Goal: Task Accomplishment & Management: Complete application form

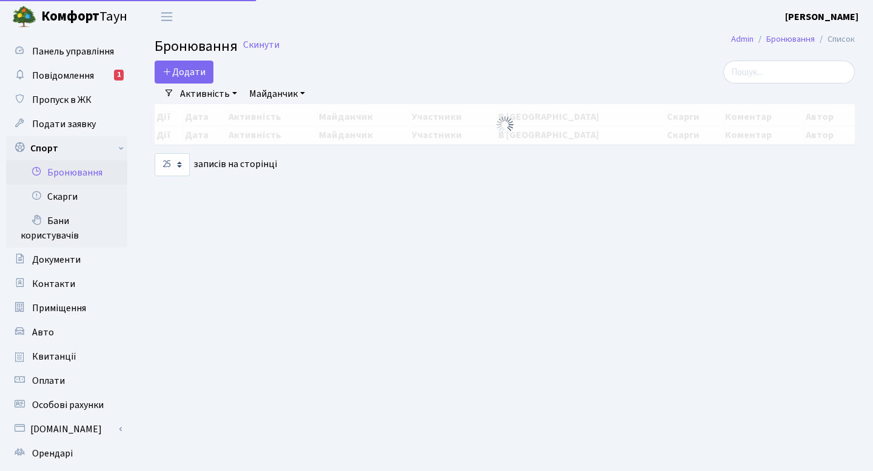
select select "25"
click at [210, 67] on button "Додати" at bounding box center [184, 72] width 59 height 23
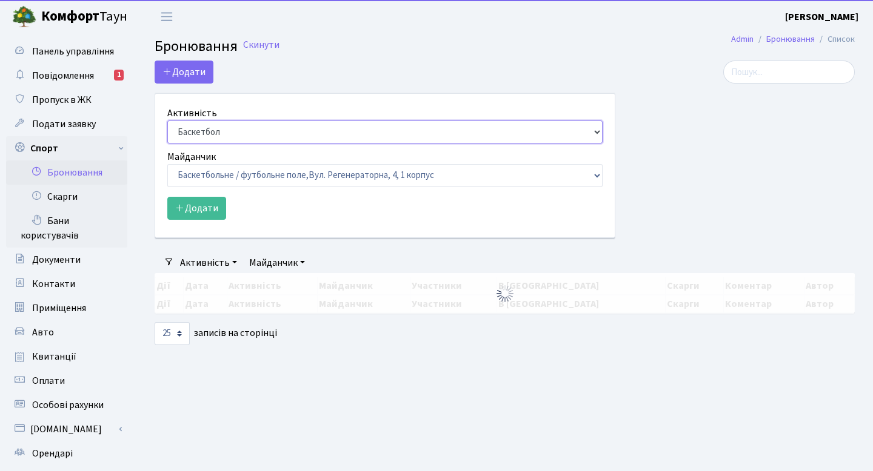
click at [260, 129] on select "Баскетбол Волейбол Йога Катання на роликах Настільний теніс [PERSON_NAME] Фітнес" at bounding box center [384, 132] width 435 height 23
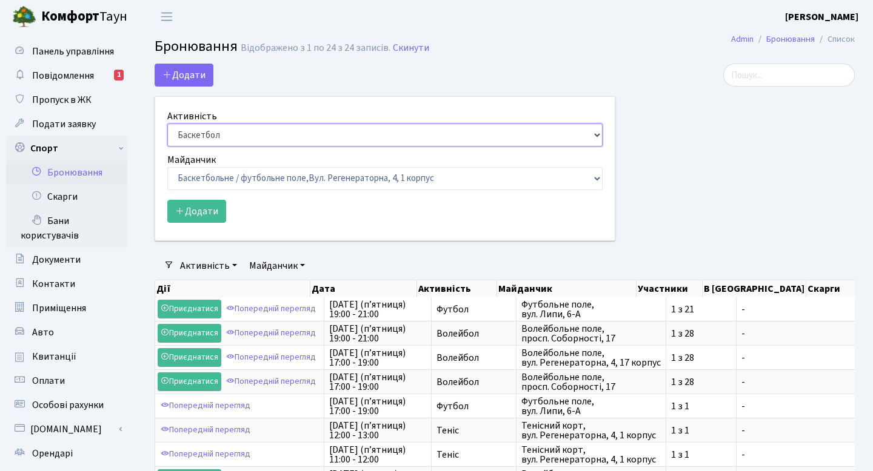
select select "1"
click at [167, 124] on select "Баскетбол Волейбол Йога Катання на роликах Настільний теніс [PERSON_NAME] Фітнес" at bounding box center [384, 135] width 435 height 23
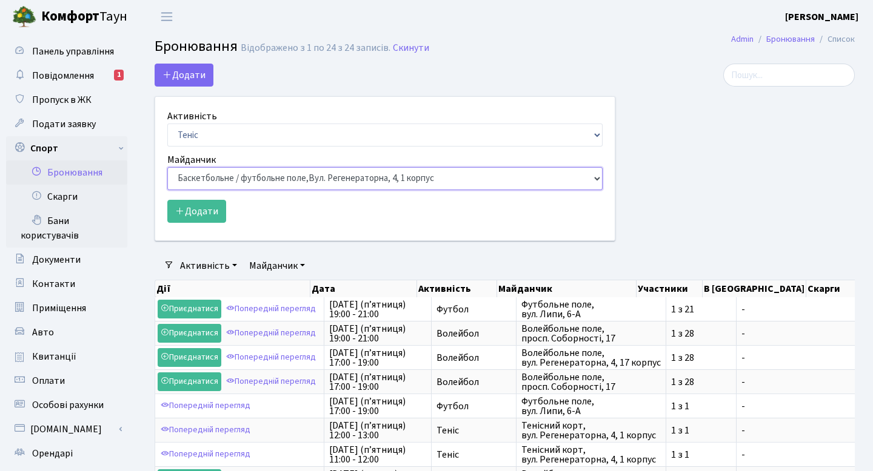
click at [243, 179] on select "Баскетбольне / футбольне поле, Вул. Регенераторна, 4, 1 корпус Баскетбольне пол…" at bounding box center [384, 178] width 435 height 23
select select "1"
click at [167, 167] on select "Баскетбольне / футбольне поле, Вул. Регенераторна, 4, 1 корпус Баскетбольне пол…" at bounding box center [384, 178] width 435 height 23
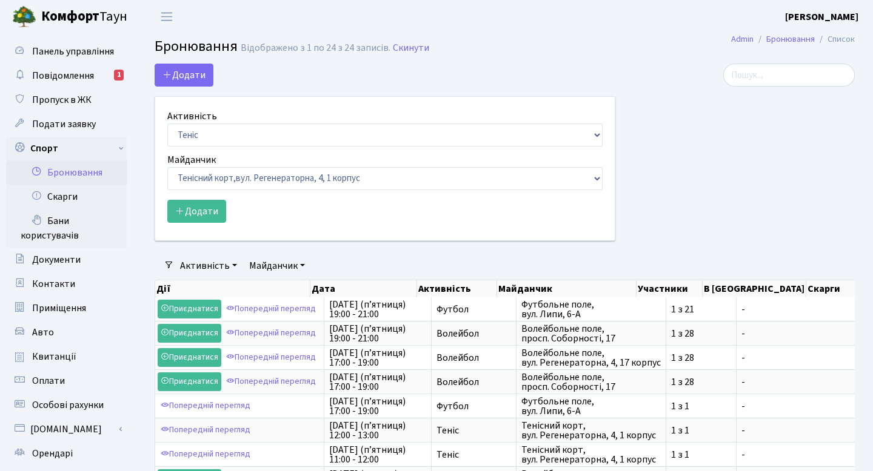
click at [208, 223] on div "Активність Баскетбол Волейбол Йога Катання на роликах Настільний теніс Теніс Фу…" at bounding box center [384, 169] width 459 height 144
click at [208, 218] on button "Додати" at bounding box center [196, 211] width 59 height 23
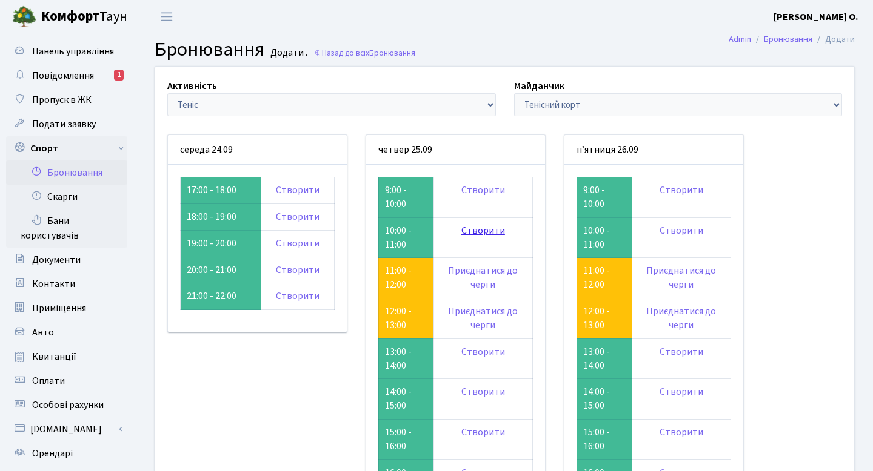
click at [473, 228] on link "Створити" at bounding box center [483, 230] width 44 height 13
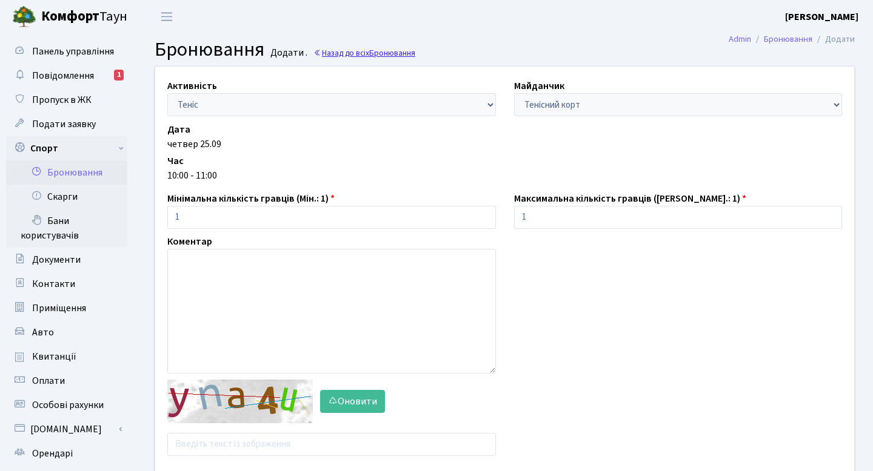
click at [367, 50] on link "Назад до всіх Бронювання" at bounding box center [364, 53] width 102 height 12
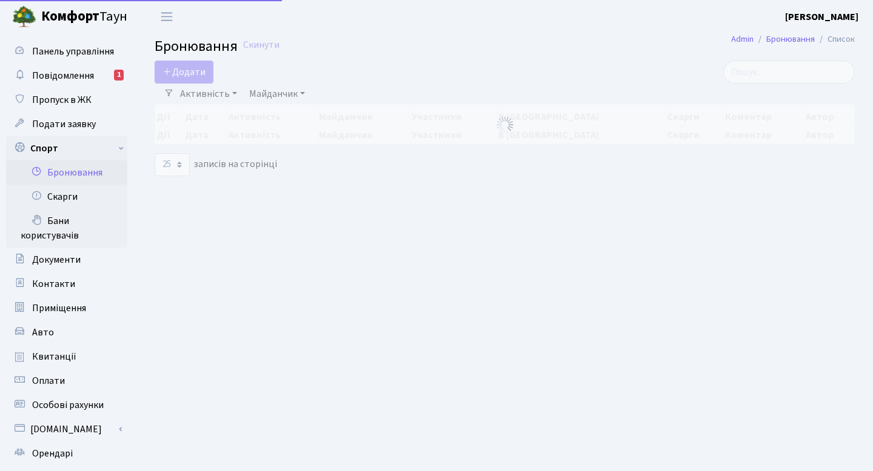
select select "25"
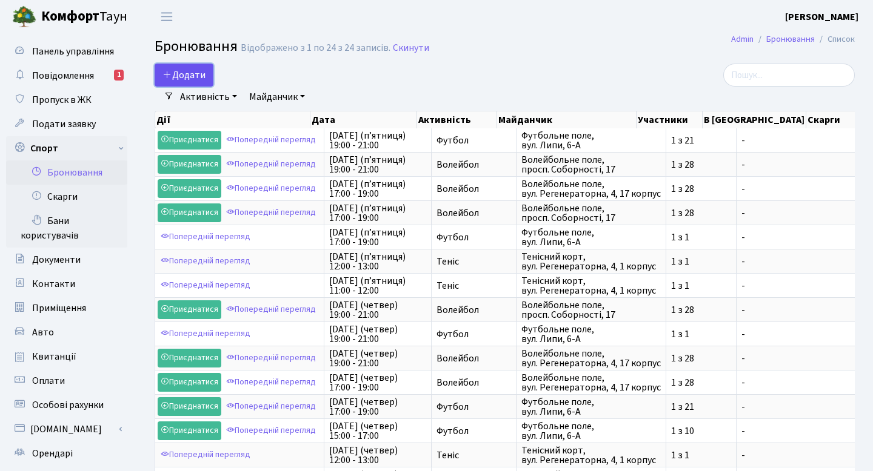
click at [190, 64] on button "Додати" at bounding box center [184, 75] width 59 height 23
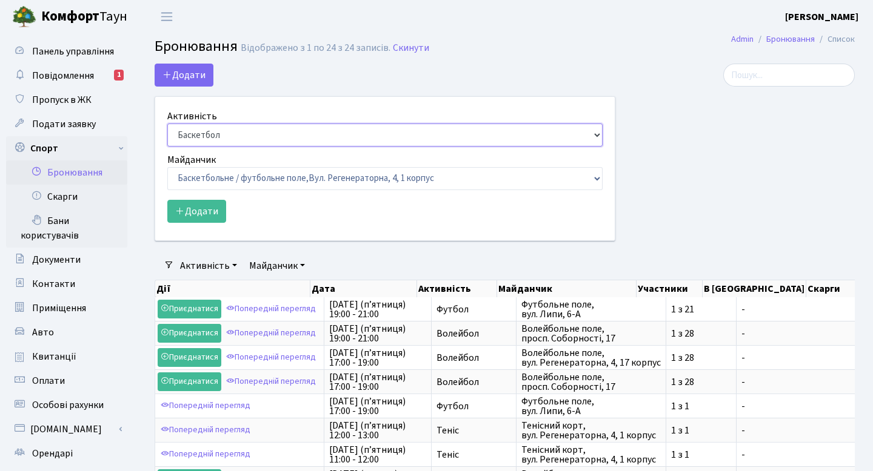
click at [243, 127] on select "Баскетбол Волейбол Йога Катання на роликах Настільний теніс [PERSON_NAME] Фітнес" at bounding box center [384, 135] width 435 height 23
select select "1"
click at [167, 124] on select "Баскетбол Волейбол Йога Катання на роликах Настільний теніс [PERSON_NAME] Фітнес" at bounding box center [384, 135] width 435 height 23
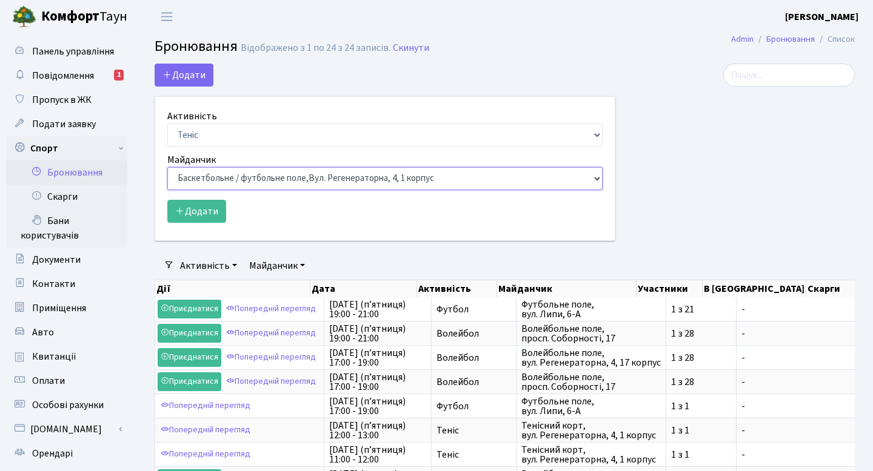
click at [253, 178] on select "Баскетбольне / футбольне поле, Вул. Регенераторна, 4, 1 корпус Баскетбольне пол…" at bounding box center [384, 178] width 435 height 23
select select "1"
click at [167, 167] on select "Баскетбольне / футбольне поле, Вул. Регенераторна, 4, 1 корпус Баскетбольне пол…" at bounding box center [384, 178] width 435 height 23
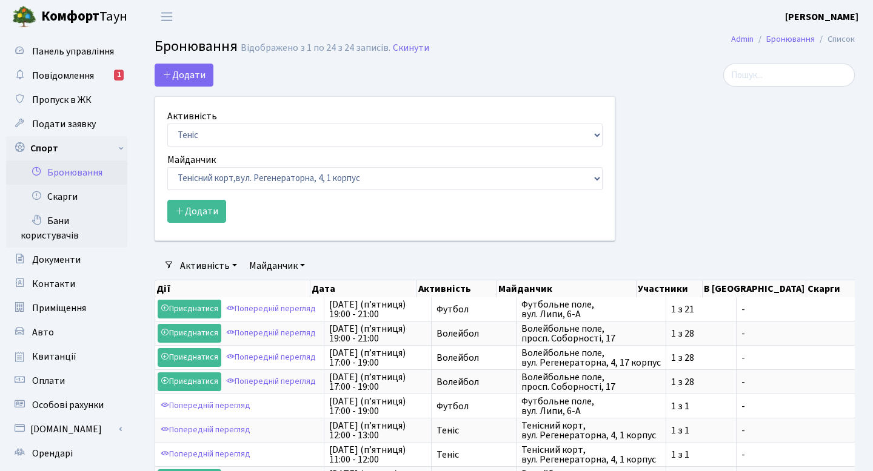
click at [193, 195] on form "Активність Баскетбол Волейбол Йога Катання на роликах Настільний теніс Теніс Фу…" at bounding box center [384, 166] width 435 height 114
click at [193, 211] on button "Додати" at bounding box center [196, 211] width 59 height 23
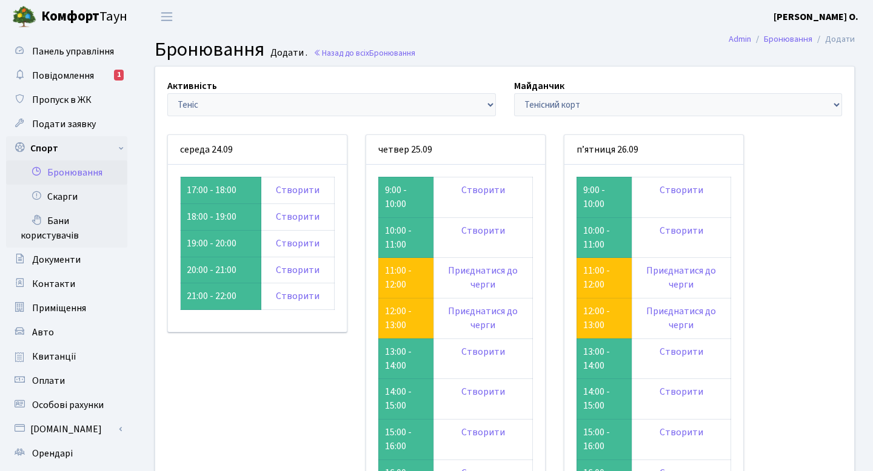
click at [483, 197] on td "Створити" at bounding box center [482, 197] width 99 height 41
click at [484, 194] on link "Створити" at bounding box center [483, 190] width 44 height 13
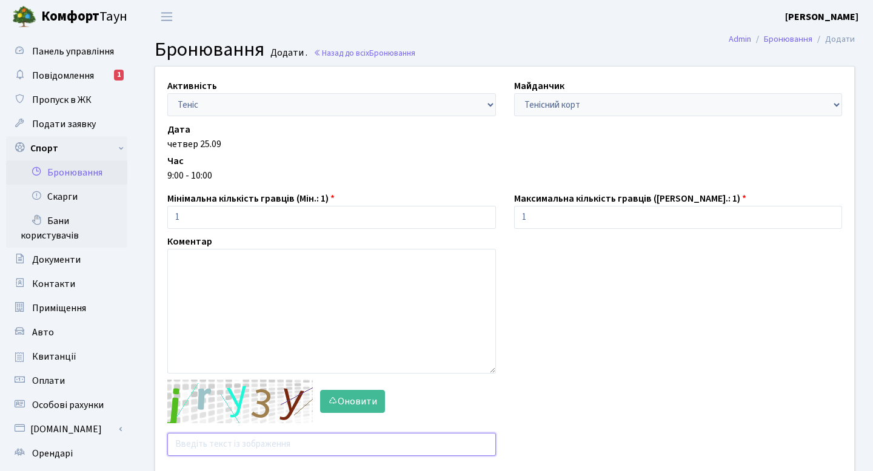
click at [251, 444] on input "text" at bounding box center [331, 444] width 328 height 23
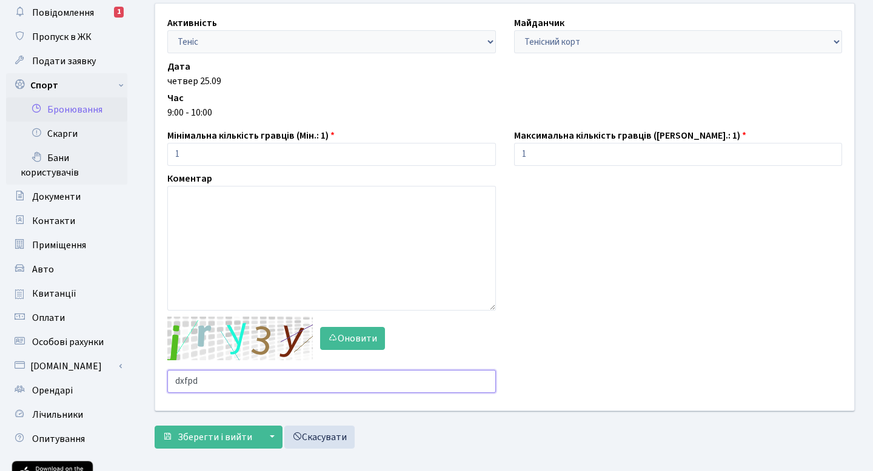
scroll to position [77, 0]
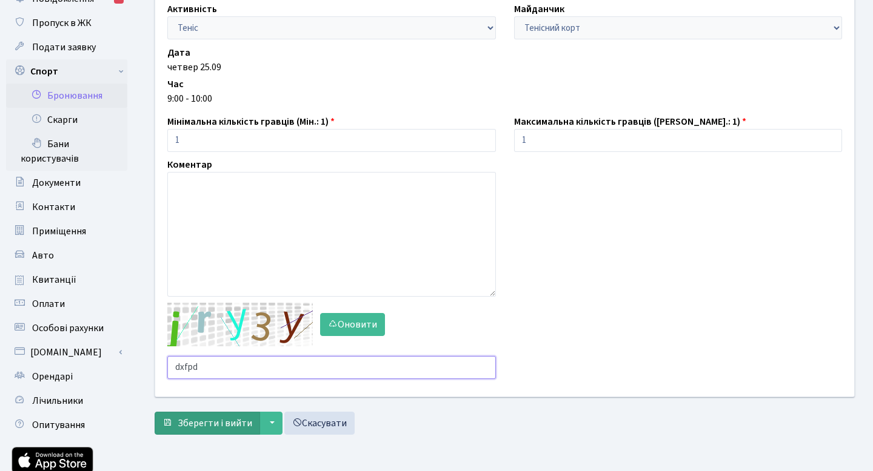
type input "dxfpd"
click at [207, 430] on span "Зберегти і вийти" at bounding box center [215, 423] width 75 height 13
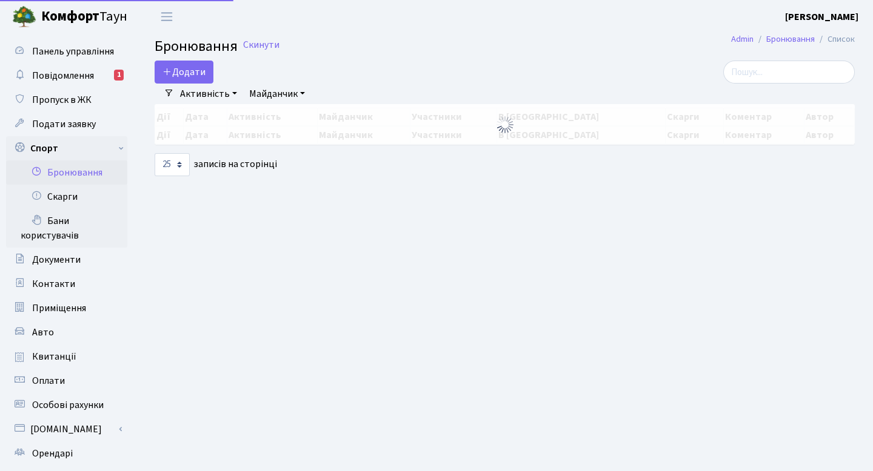
select select "25"
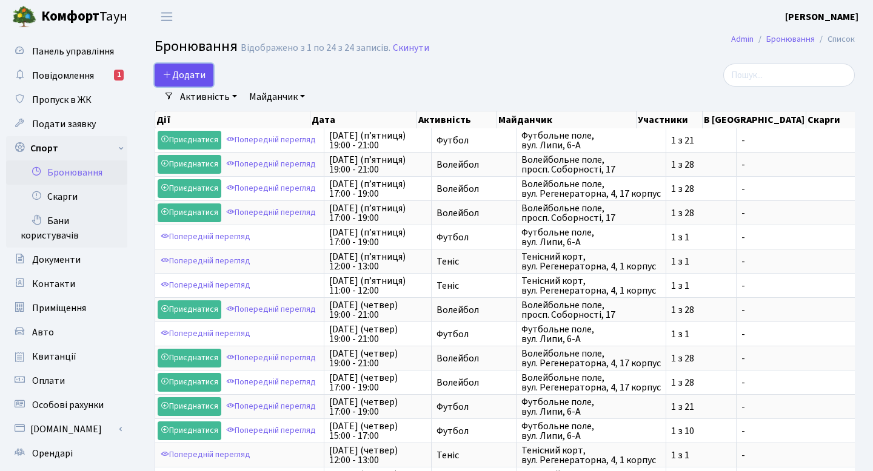
click at [199, 78] on button "Додати" at bounding box center [184, 75] width 59 height 23
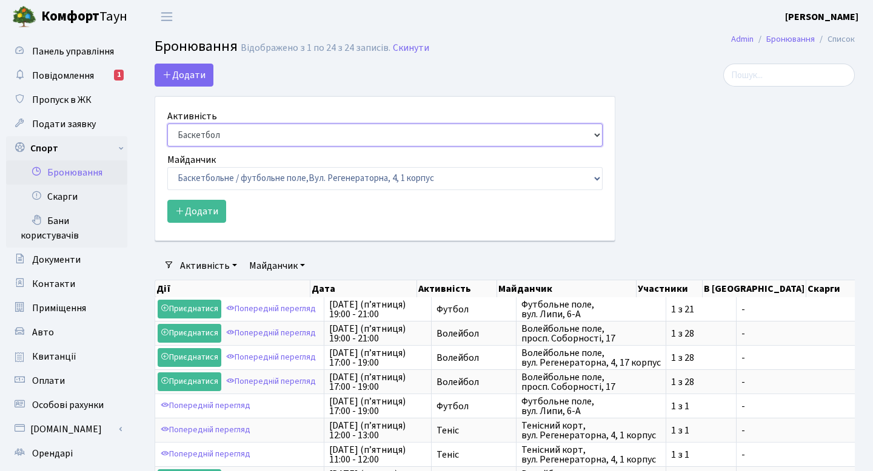
click at [273, 141] on select "Баскетбол Волейбол Йога Катання на роликах Настільний теніс Теніс Футбол Фітнес" at bounding box center [384, 135] width 435 height 23
select select "1"
click at [167, 124] on select "Баскетбол Волейбол Йога Катання на роликах Настільний теніс Теніс Футбол Фітнес" at bounding box center [384, 135] width 435 height 23
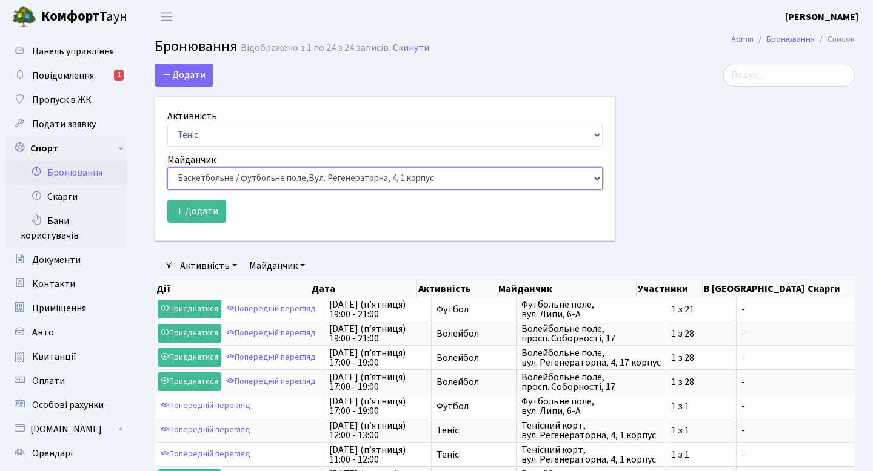
click at [265, 176] on select "Баскетбольне / футбольне поле, Вул. Регенераторна, 4, 1 корпус Баскетбольне пол…" at bounding box center [384, 178] width 435 height 23
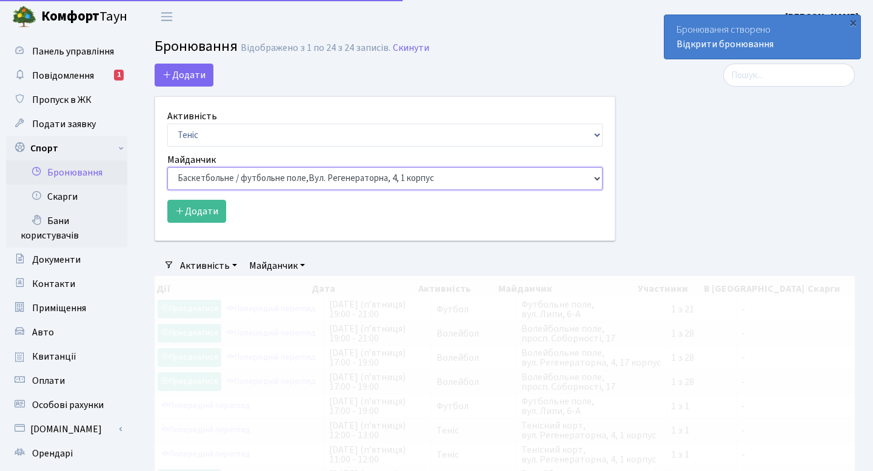
select select "1"
click at [167, 167] on select "Баскетбольне / футбольне поле, Вул. Регенераторна, 4, 1 корпус Баскетбольне пол…" at bounding box center [384, 178] width 435 height 23
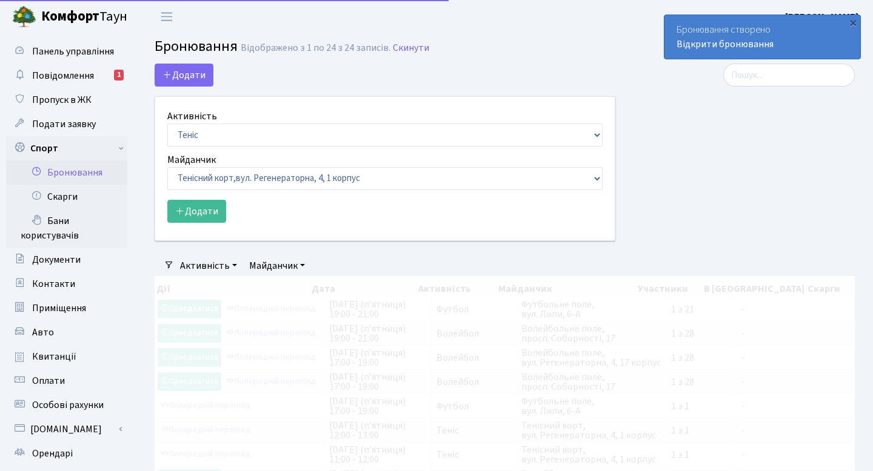
click at [211, 193] on form "Активність Баскетбол Волейбол Йога Катання на роликах Настільний теніс Теніс Фу…" at bounding box center [384, 166] width 435 height 114
click at [209, 216] on button "Додати" at bounding box center [196, 211] width 59 height 23
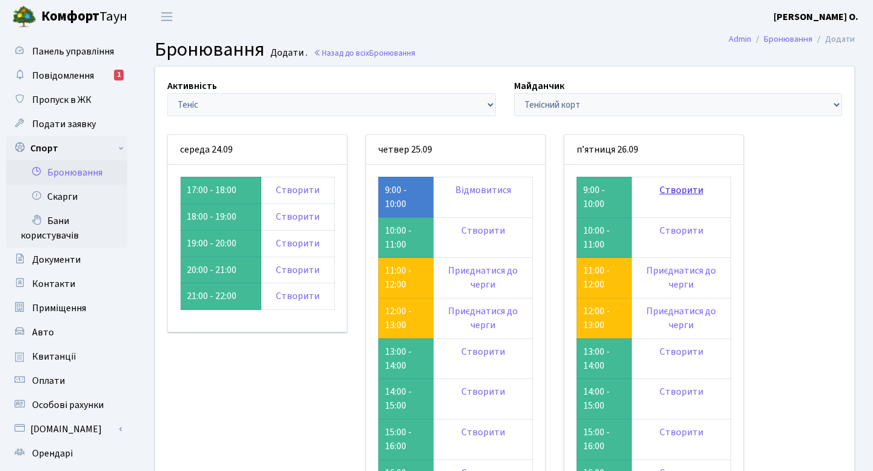
click at [685, 191] on link "Створити" at bounding box center [681, 190] width 44 height 13
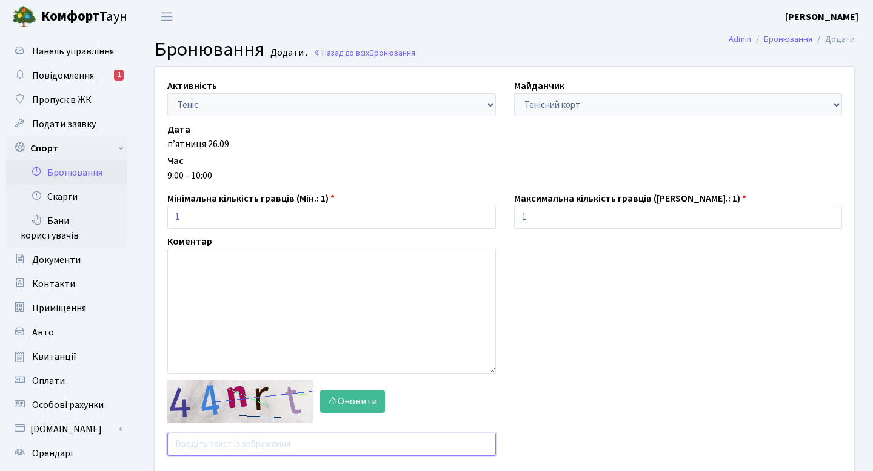
click at [248, 436] on input "text" at bounding box center [331, 444] width 328 height 23
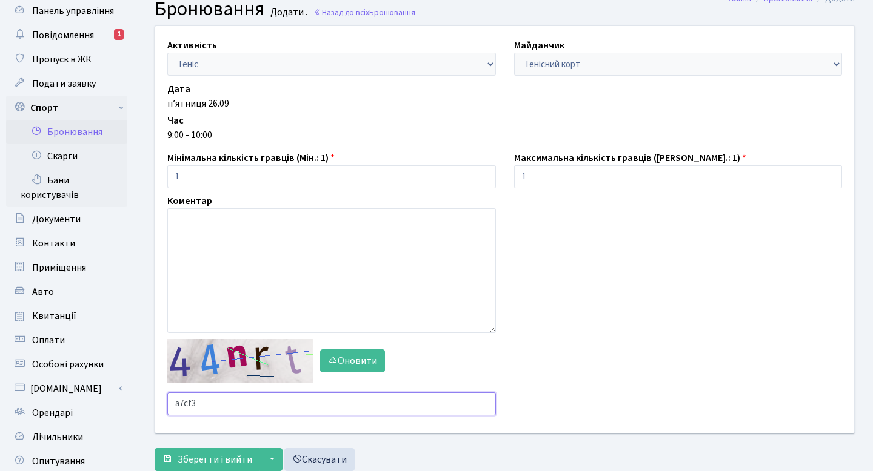
scroll to position [119, 0]
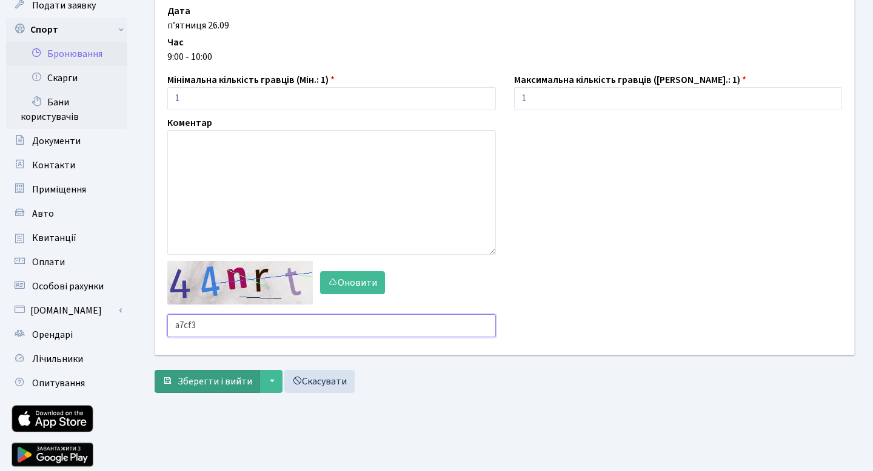
type input "a7cf3"
click at [193, 380] on span "Зберегти і вийти" at bounding box center [215, 381] width 75 height 13
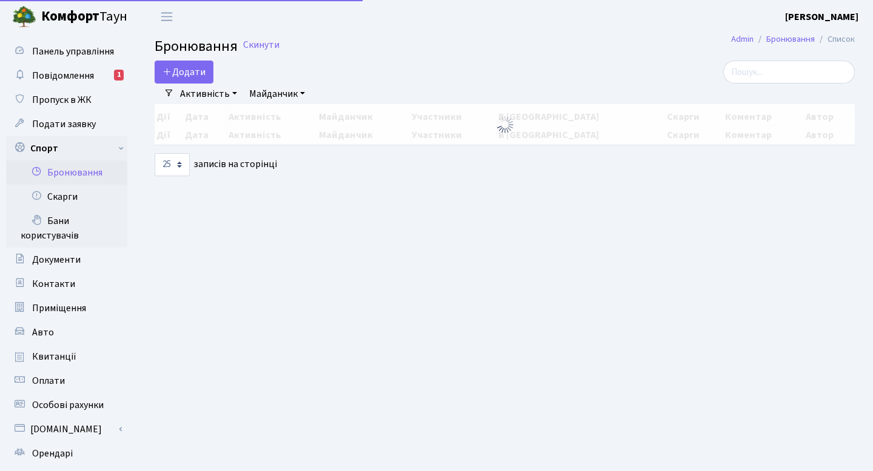
select select "25"
